Goal: Task Accomplishment & Management: Manage account settings

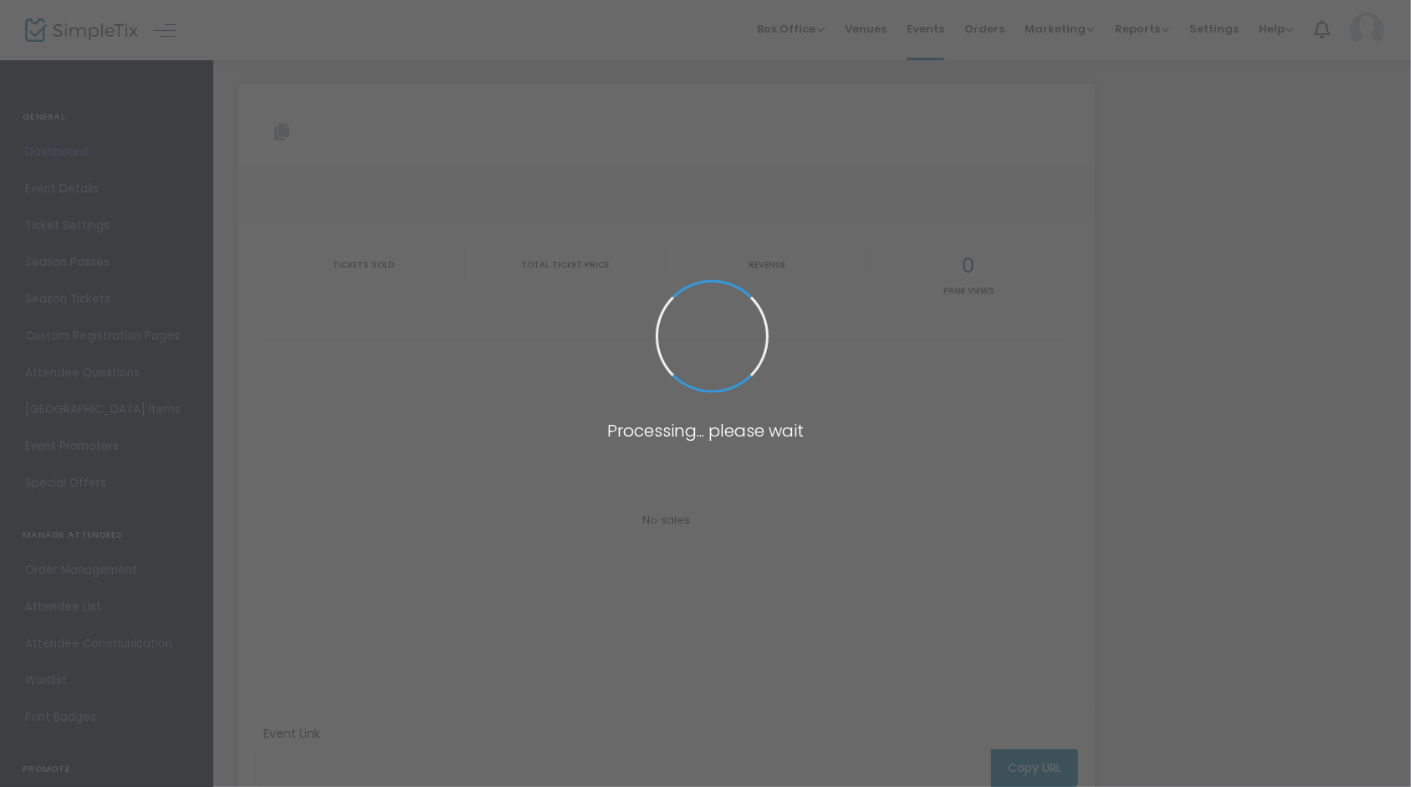
type input "[URL][DOMAIN_NAME]"
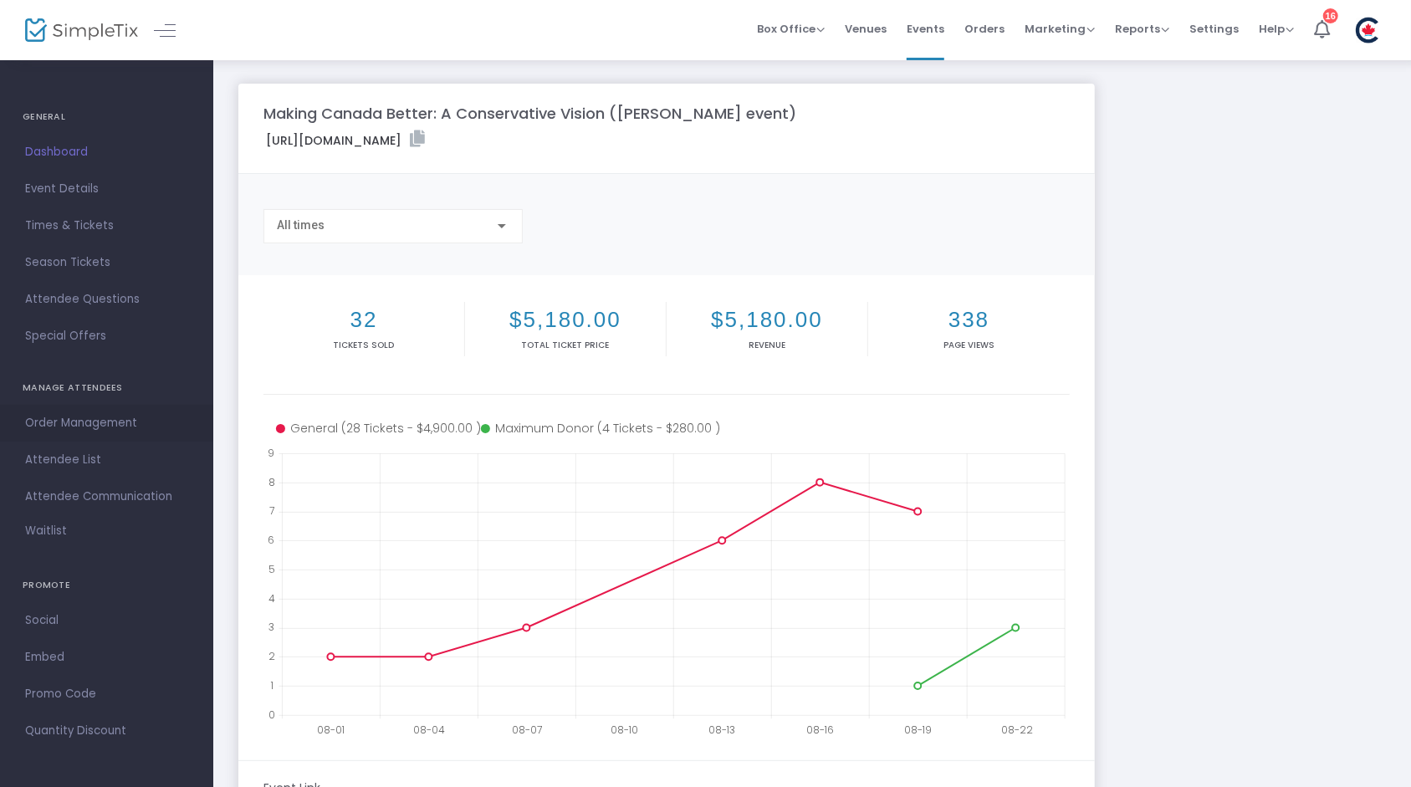
click at [114, 422] on span "Order Management" at bounding box center [106, 423] width 163 height 22
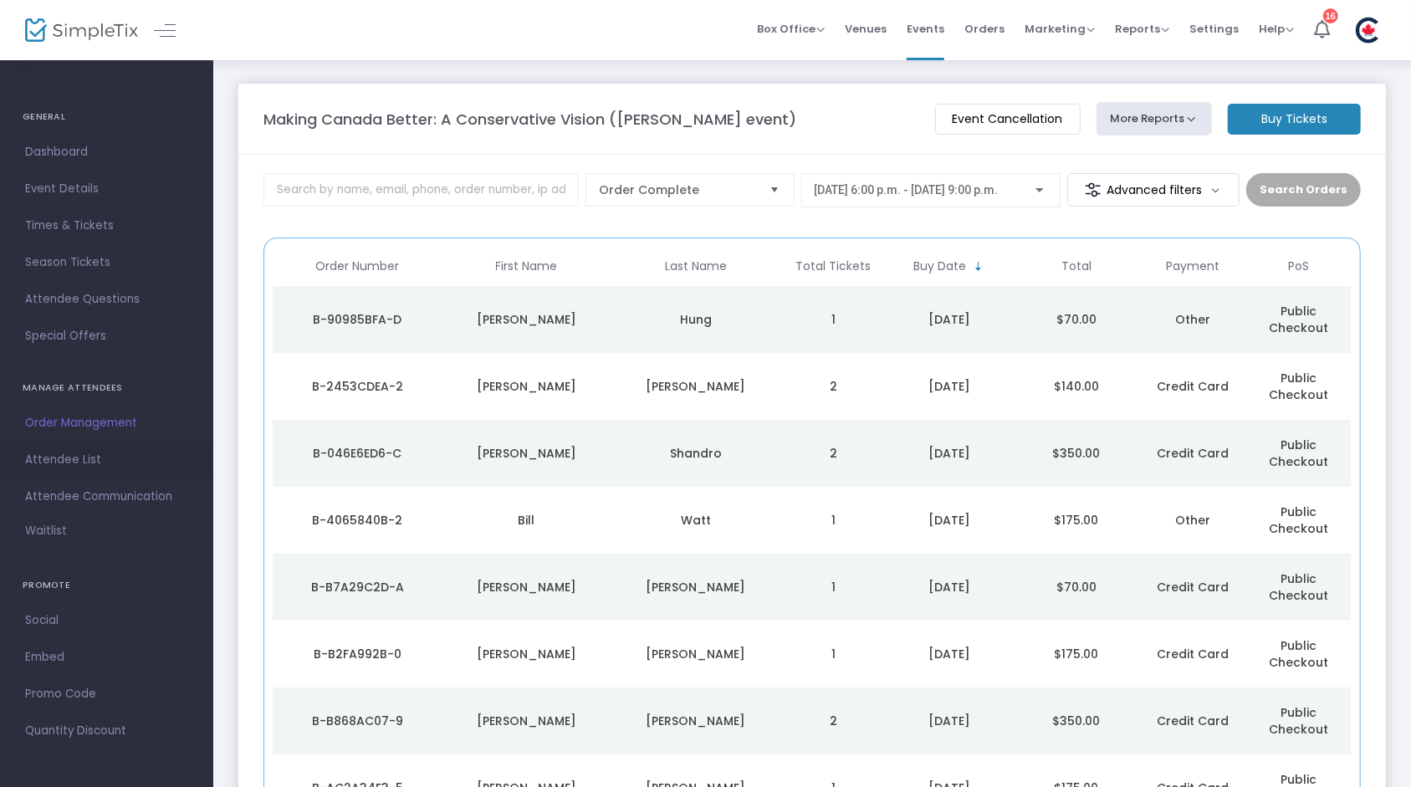
click at [76, 467] on span "Attendee List" at bounding box center [106, 460] width 163 height 22
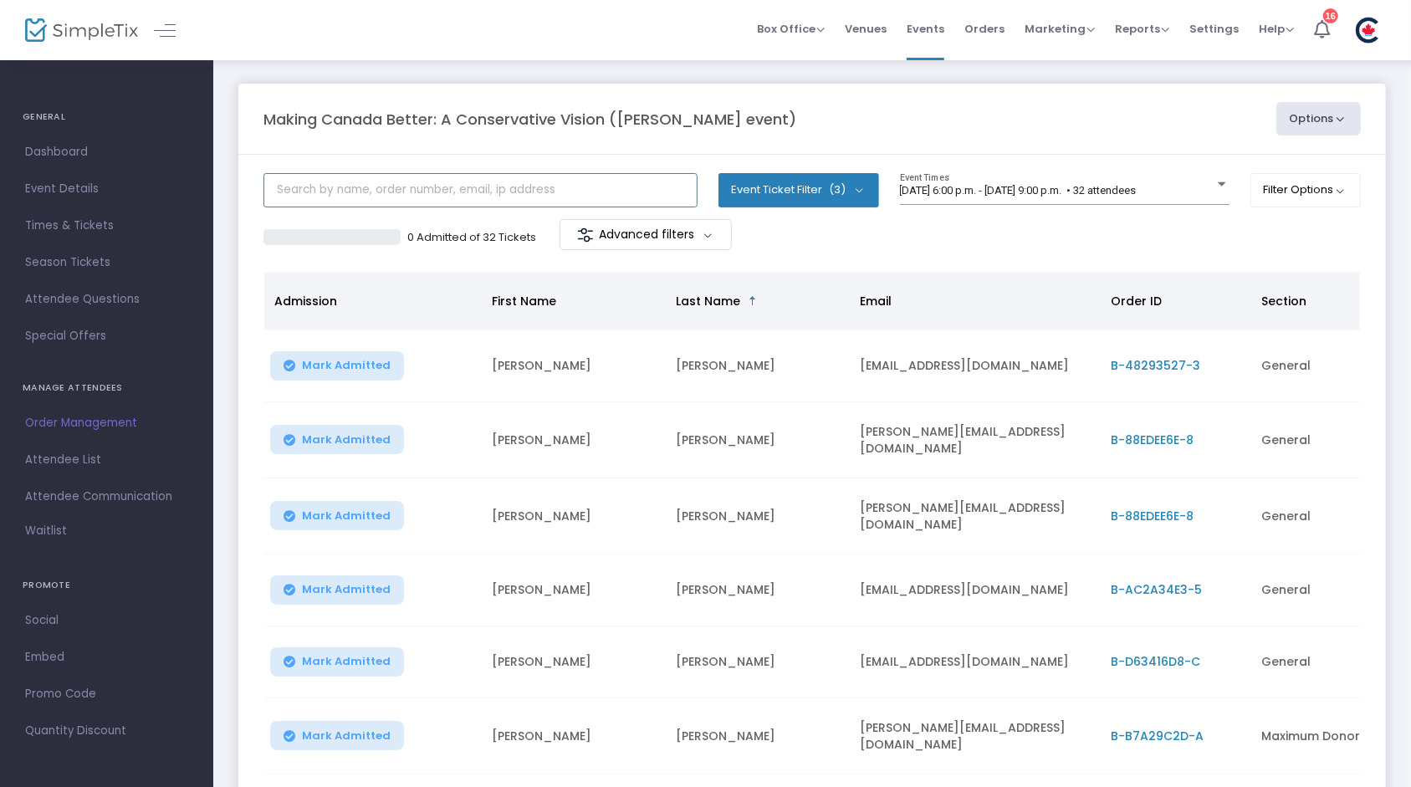
click at [514, 197] on input "text" at bounding box center [480, 190] width 434 height 34
type input "king"
